Goal: Task Accomplishment & Management: Manage account settings

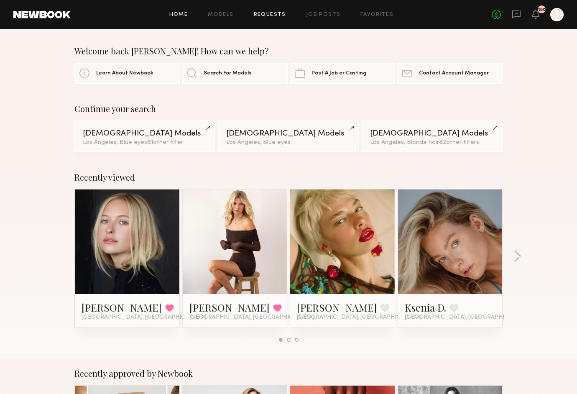
click at [271, 12] on link "Requests" at bounding box center [270, 14] width 32 height 5
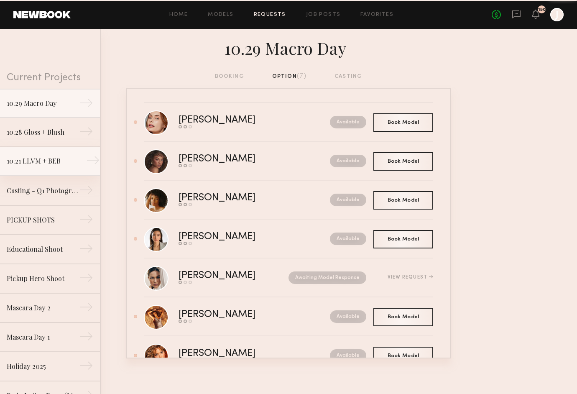
click at [56, 163] on div "10.21 LLVM + BEB" at bounding box center [43, 161] width 73 height 10
